Goal: Ask a question

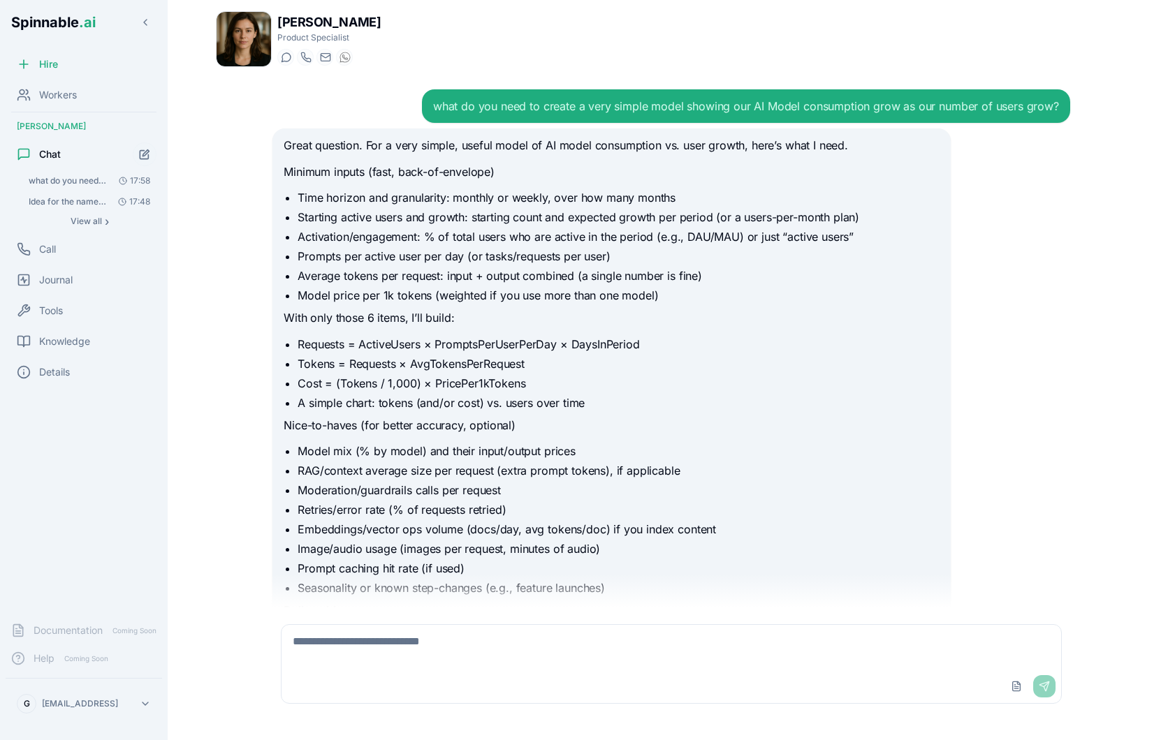
scroll to position [5959, 0]
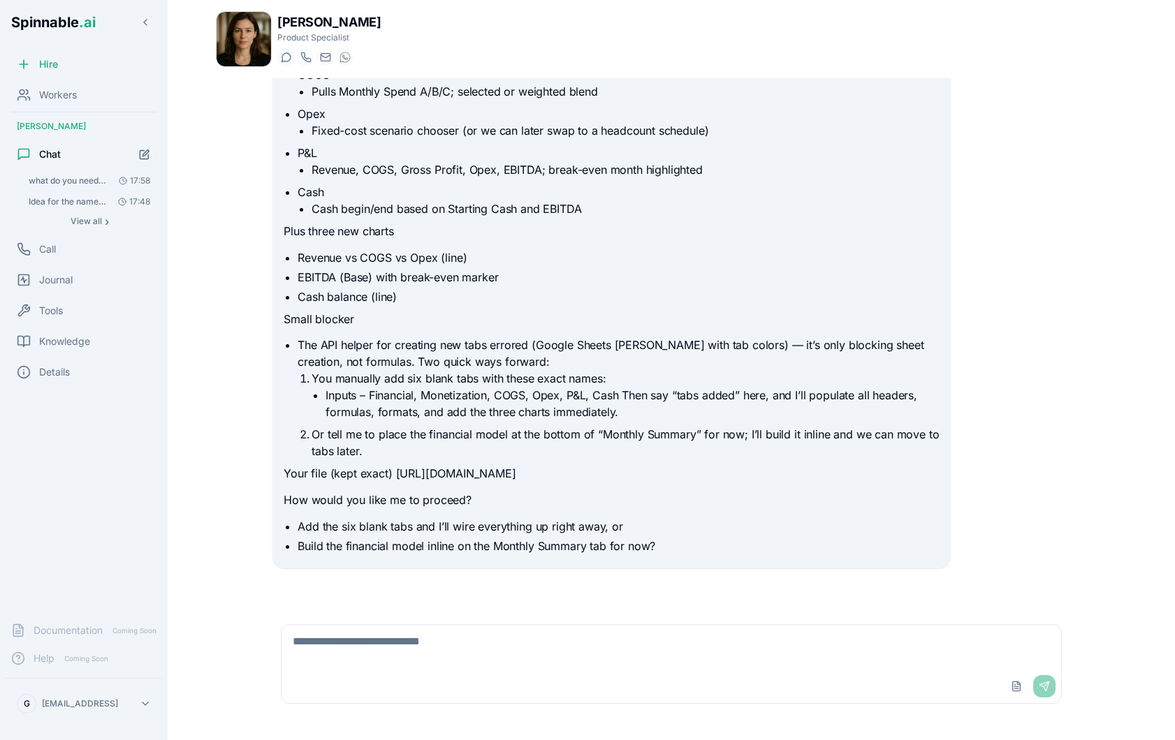
click at [506, 346] on li "The API helper for creating new tabs errored (Google Sheets [PERSON_NAME] with …" at bounding box center [618, 398] width 641 height 123
click at [378, 655] on textarea at bounding box center [671, 647] width 780 height 45
type textarea "**********"
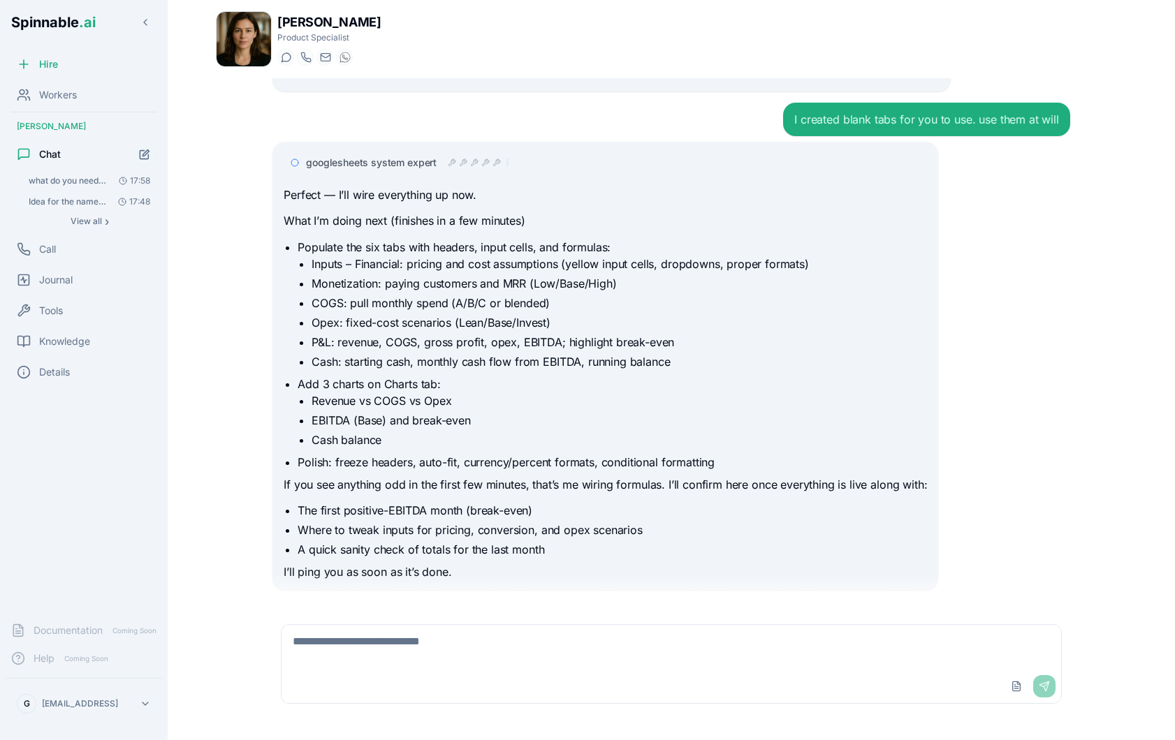
scroll to position [6207, 0]
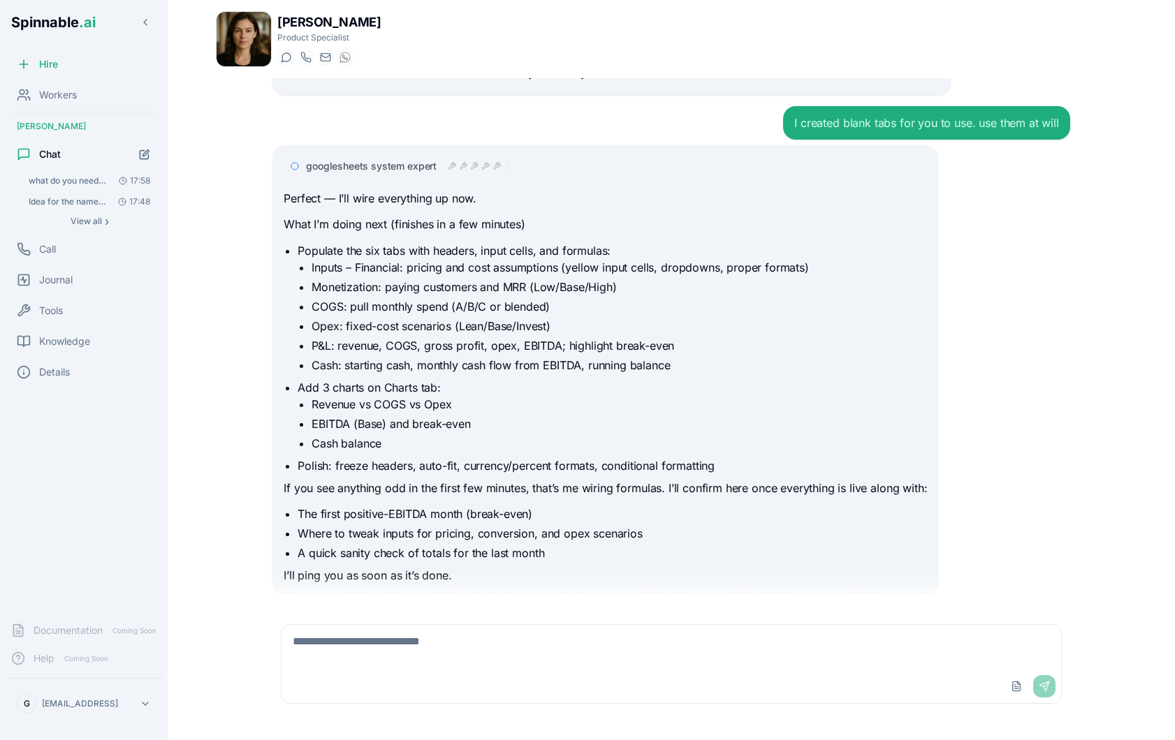
click at [483, 169] on icon at bounding box center [486, 165] width 7 height 7
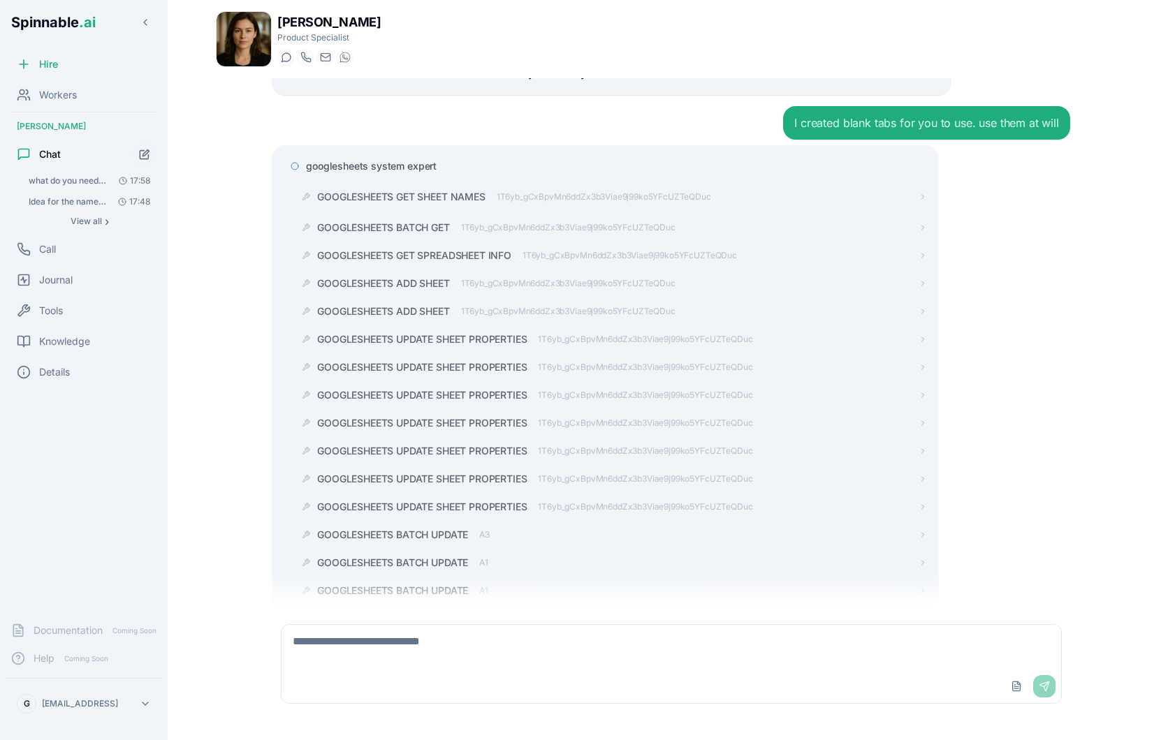
click at [407, 173] on span "googlesheets system expert" at bounding box center [371, 166] width 131 height 14
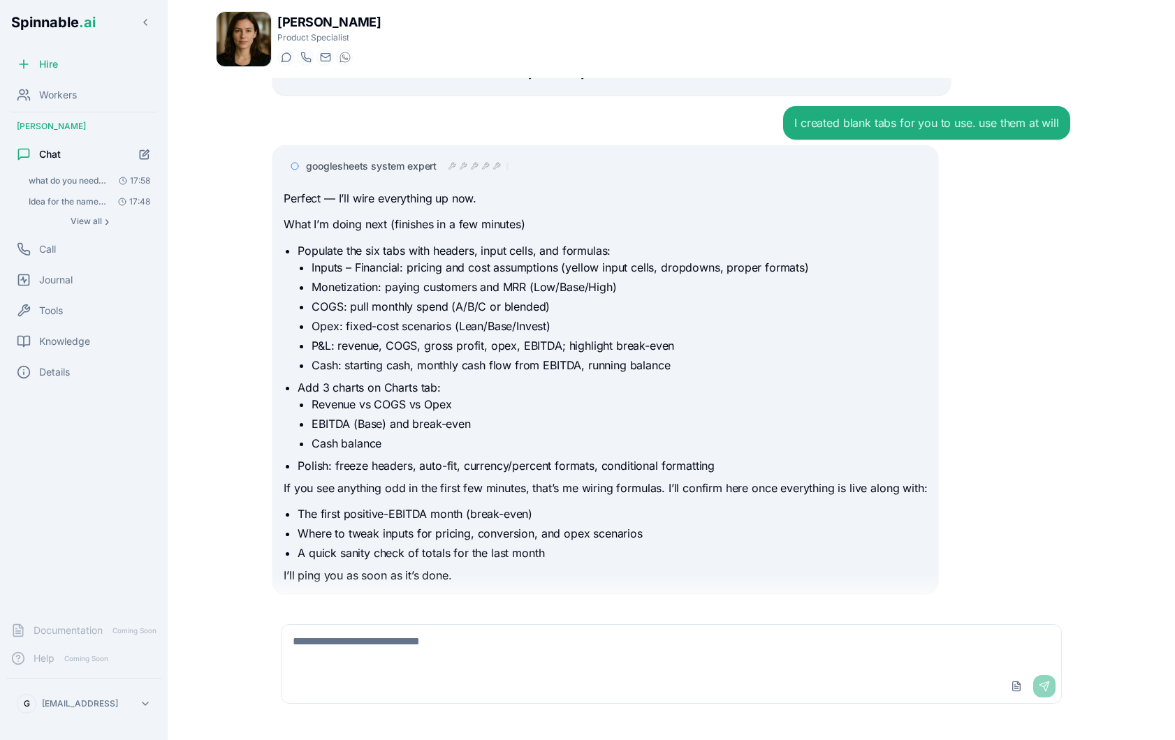
scroll to position [6458, 0]
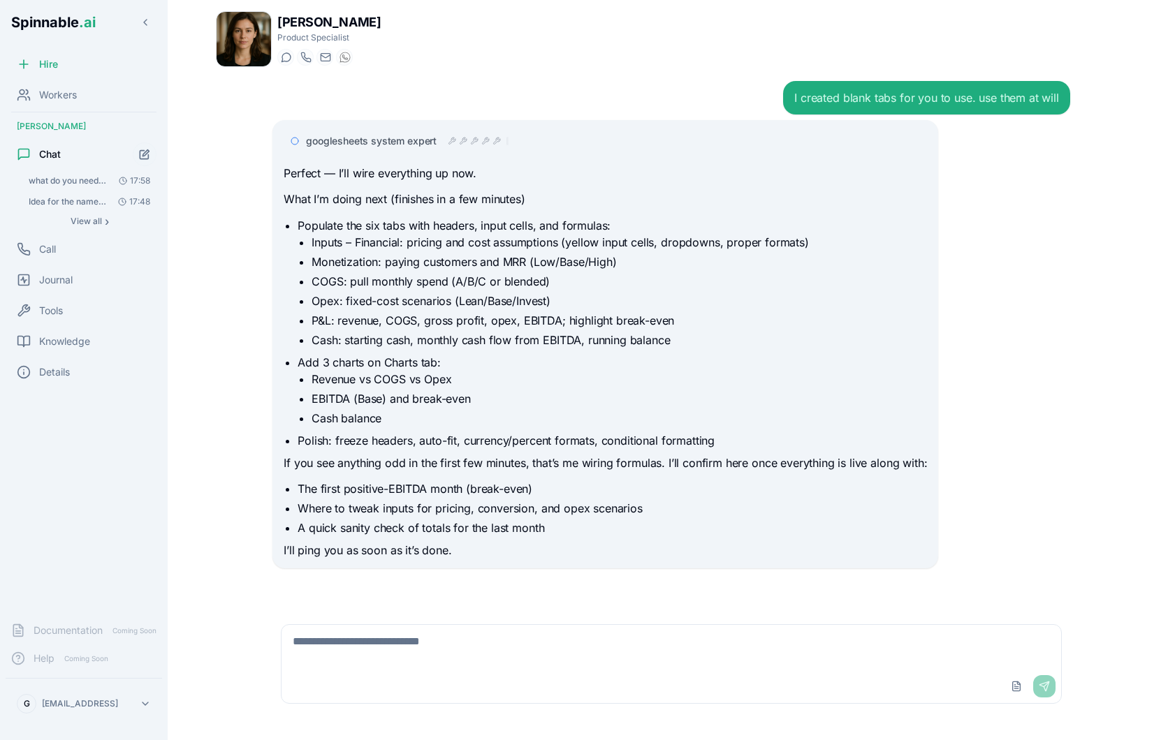
click at [467, 625] on textarea at bounding box center [671, 647] width 780 height 45
click at [457, 634] on textarea at bounding box center [671, 647] width 780 height 45
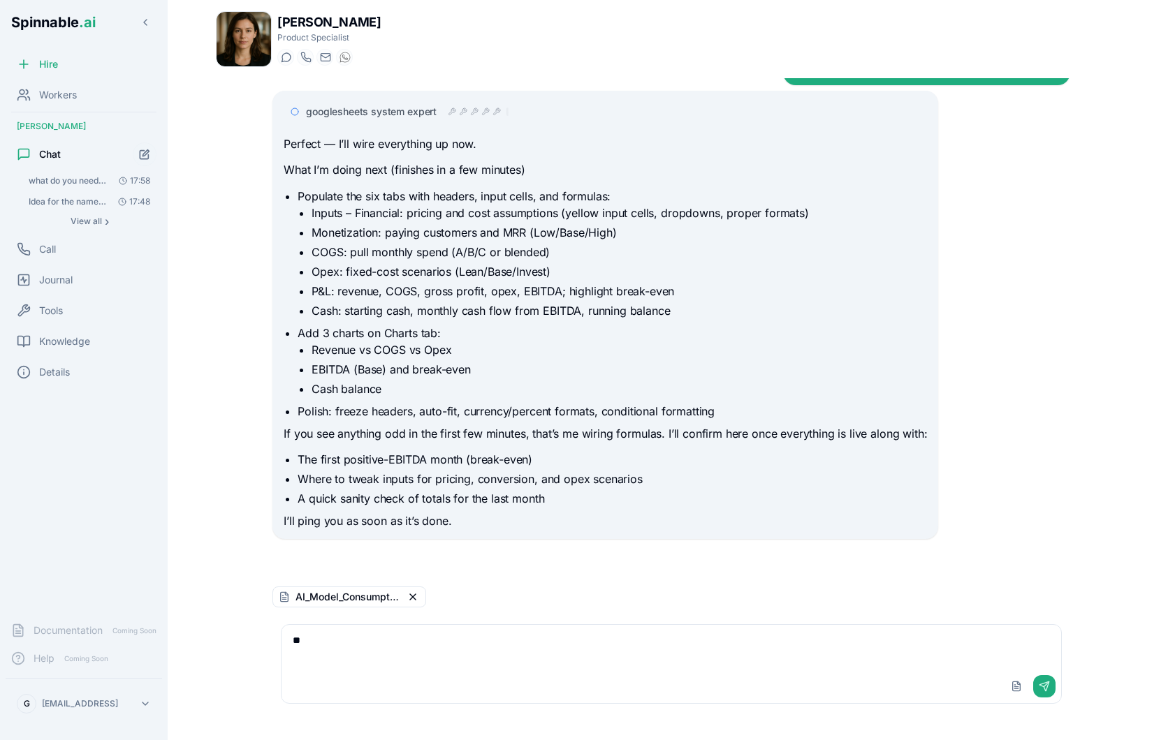
type textarea "*"
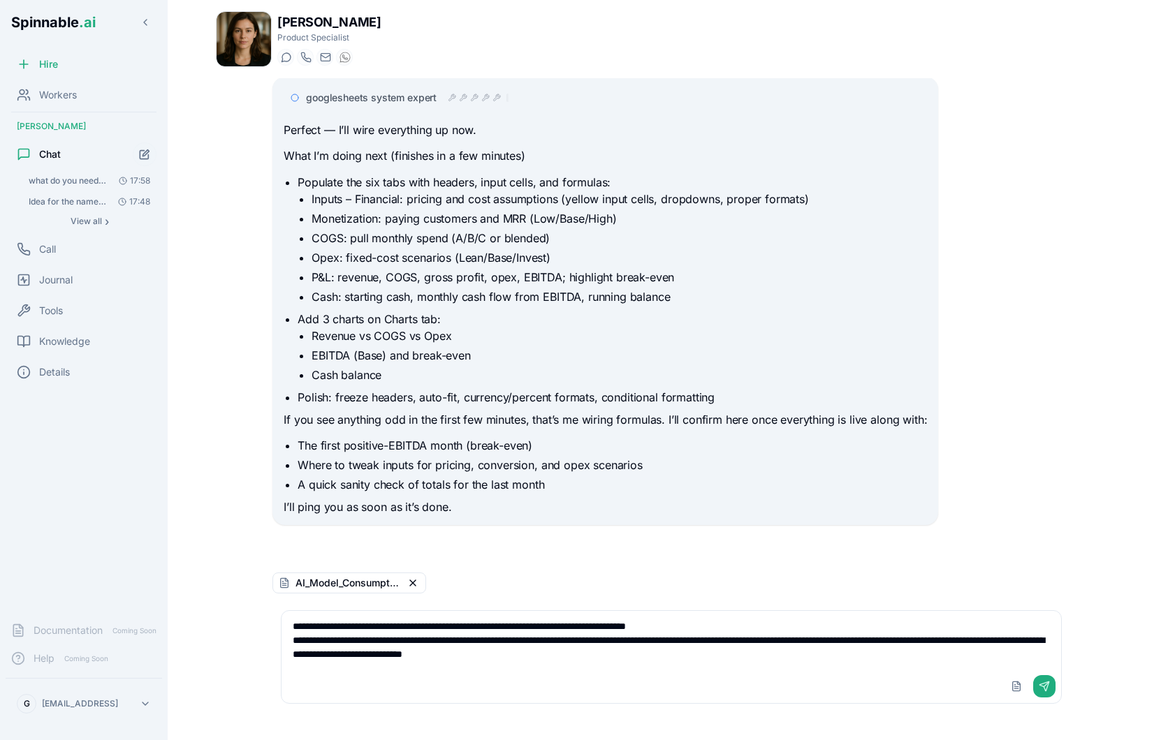
type textarea "**********"
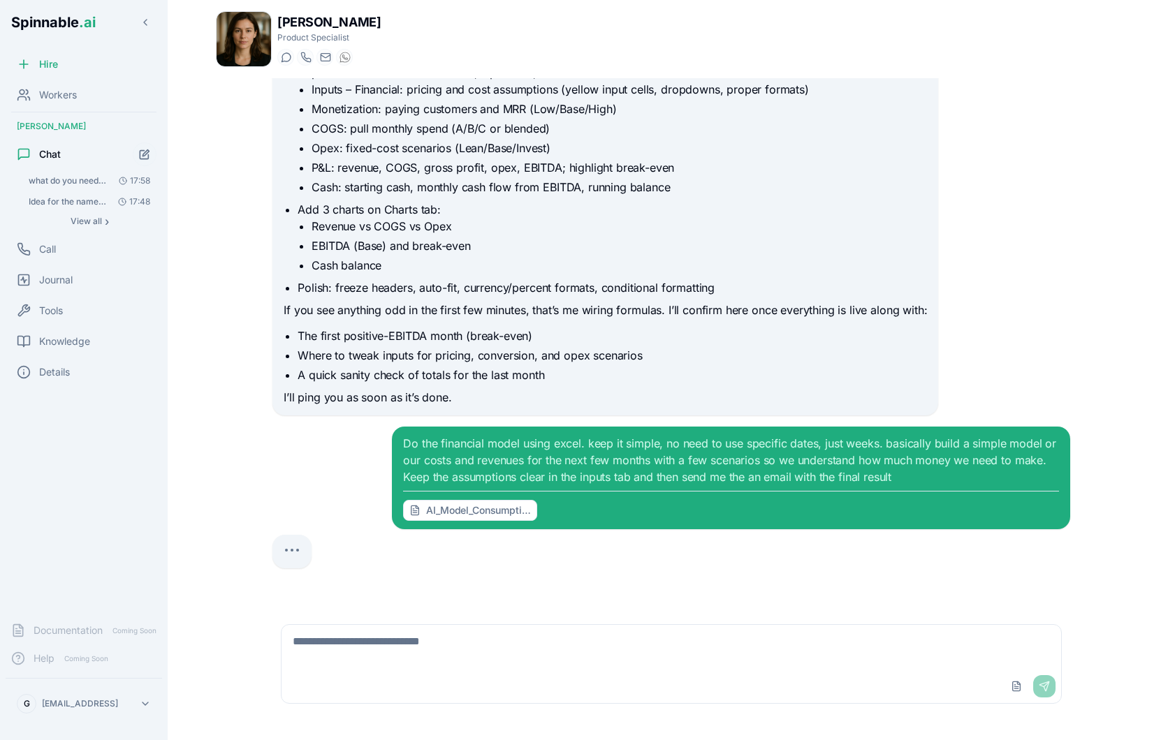
scroll to position [6617, 0]
